Goal: Contribute content: Add original content to the website for others to see

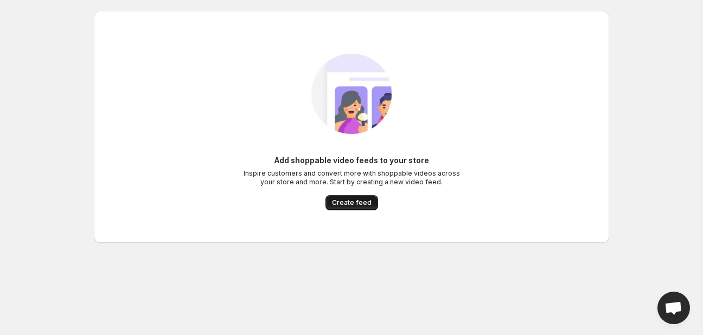
click at [338, 200] on span "Create feed" at bounding box center [352, 202] width 40 height 9
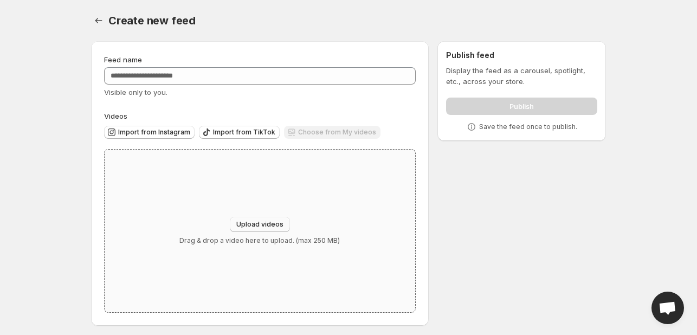
click at [257, 220] on button "Upload videos" at bounding box center [260, 224] width 60 height 15
type input "**********"
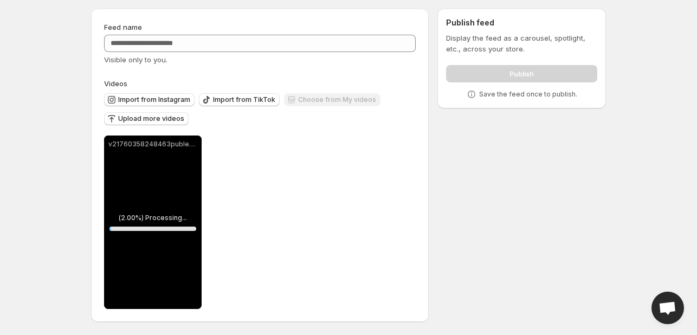
scroll to position [33, 0]
click at [154, 121] on span "Upload more videos" at bounding box center [151, 118] width 66 height 9
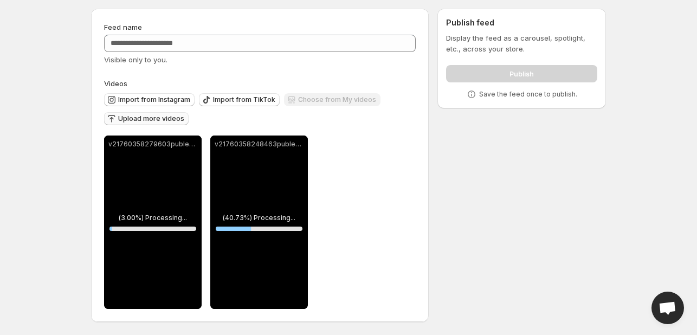
click at [152, 118] on span "Upload more videos" at bounding box center [151, 118] width 66 height 9
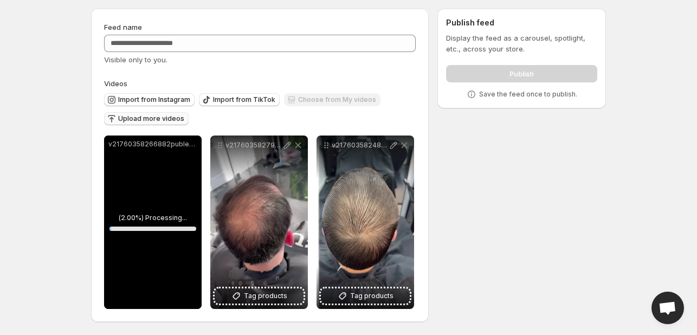
click at [159, 119] on span "Upload more videos" at bounding box center [151, 118] width 66 height 9
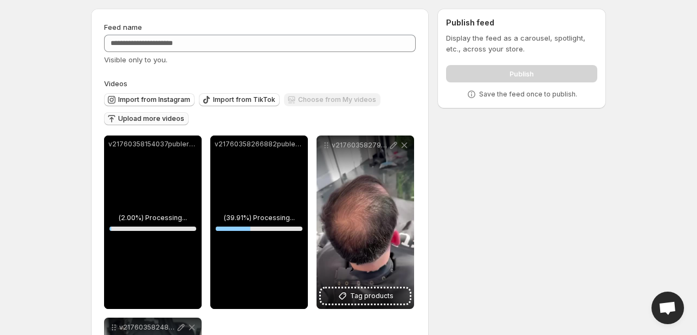
click at [172, 114] on button "Upload more videos" at bounding box center [146, 118] width 85 height 13
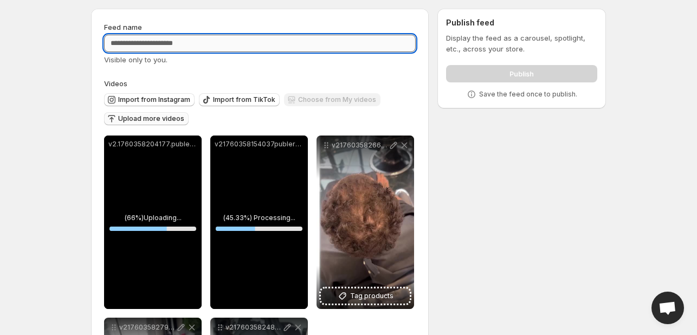
click at [194, 48] on input "Feed name" at bounding box center [260, 43] width 312 height 17
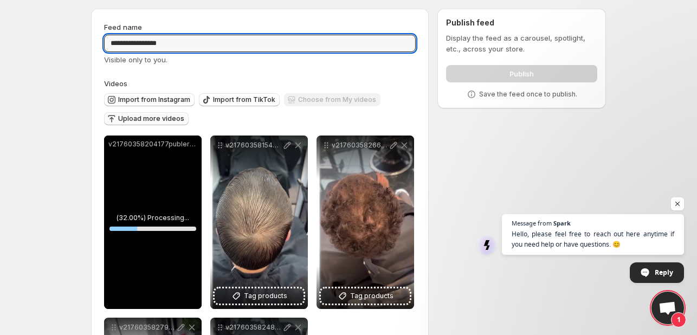
type input "**********"
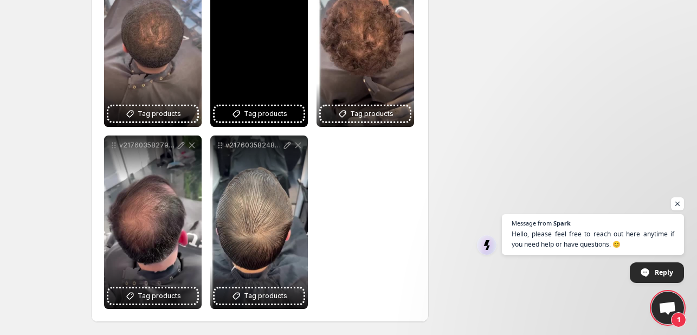
scroll to position [0, 0]
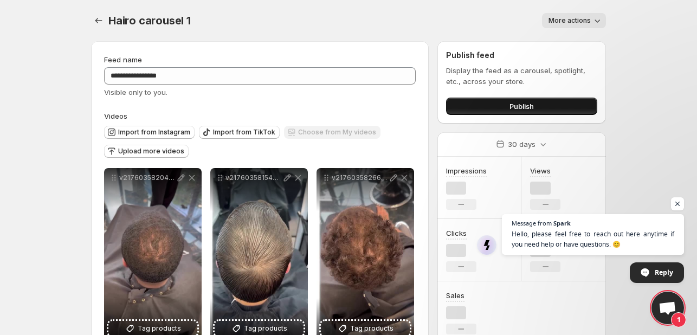
click at [493, 99] on button "Publish" at bounding box center [521, 106] width 151 height 17
click at [485, 112] on button "Publish" at bounding box center [521, 106] width 151 height 17
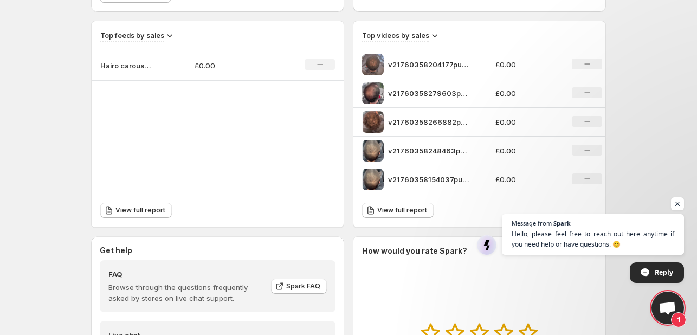
scroll to position [361, 0]
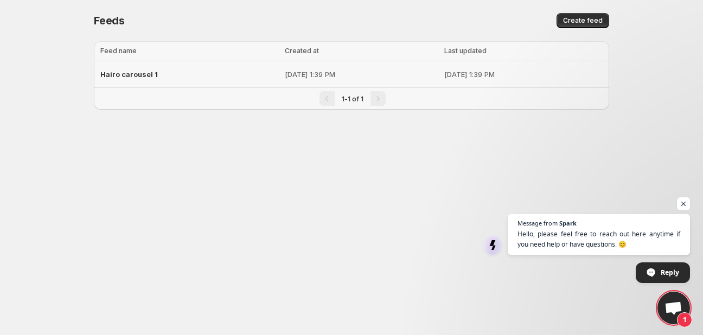
click at [285, 74] on p "[DATE] 1:39 PM" at bounding box center [361, 74] width 152 height 11
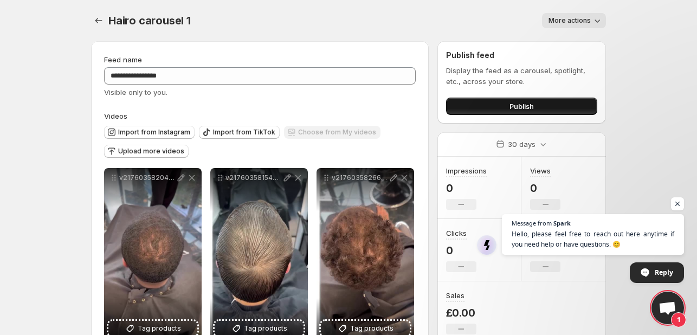
click at [499, 112] on button "Publish" at bounding box center [521, 106] width 151 height 17
